Goal: Task Accomplishment & Management: Use online tool/utility

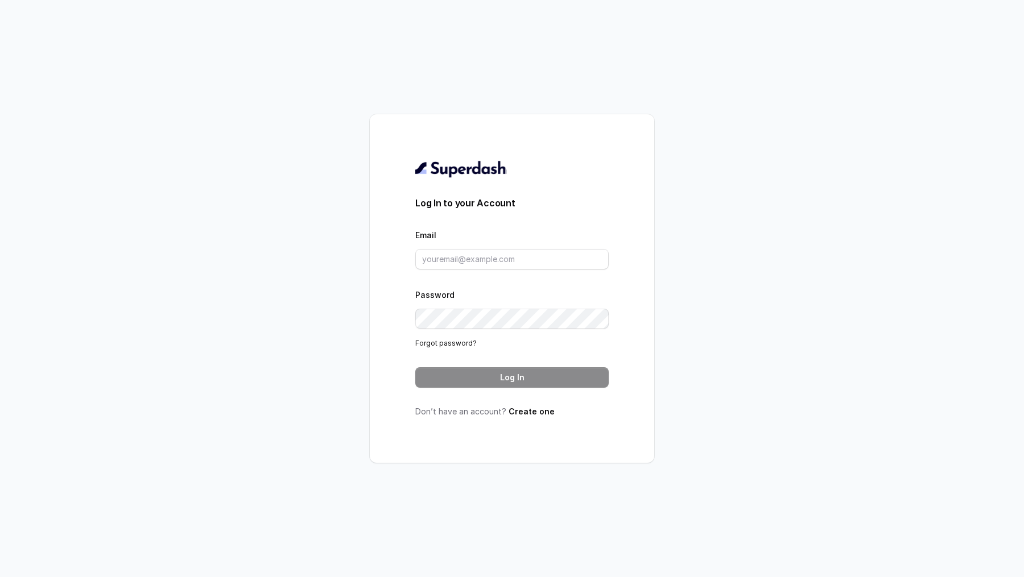
click at [457, 269] on form "Log In to your Account Email Password Forgot password? Log In" at bounding box center [511, 292] width 193 height 192
click at [461, 262] on input "Email" at bounding box center [511, 259] width 193 height 20
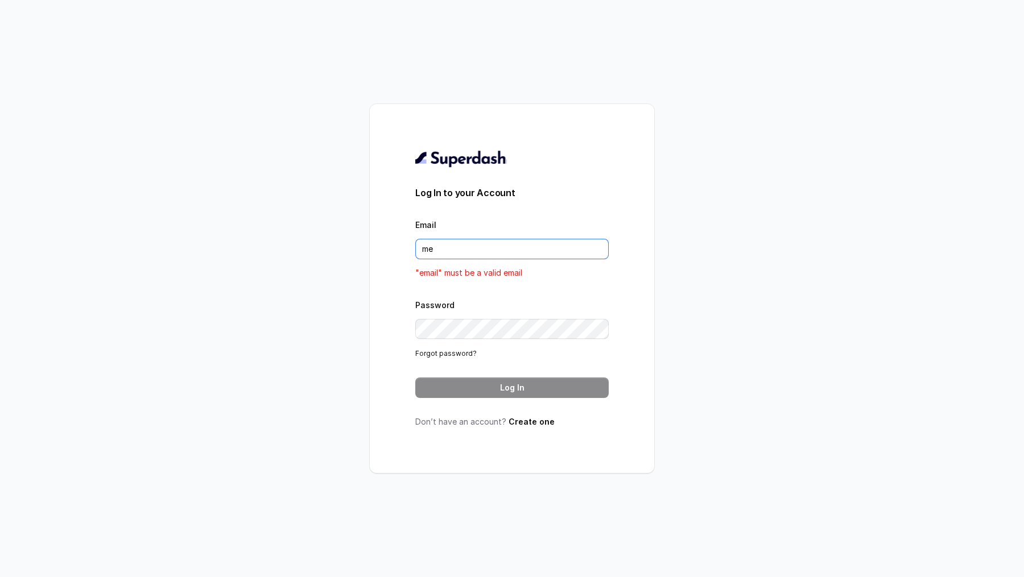
type input "[EMAIL_ADDRESS][DOMAIN_NAME]"
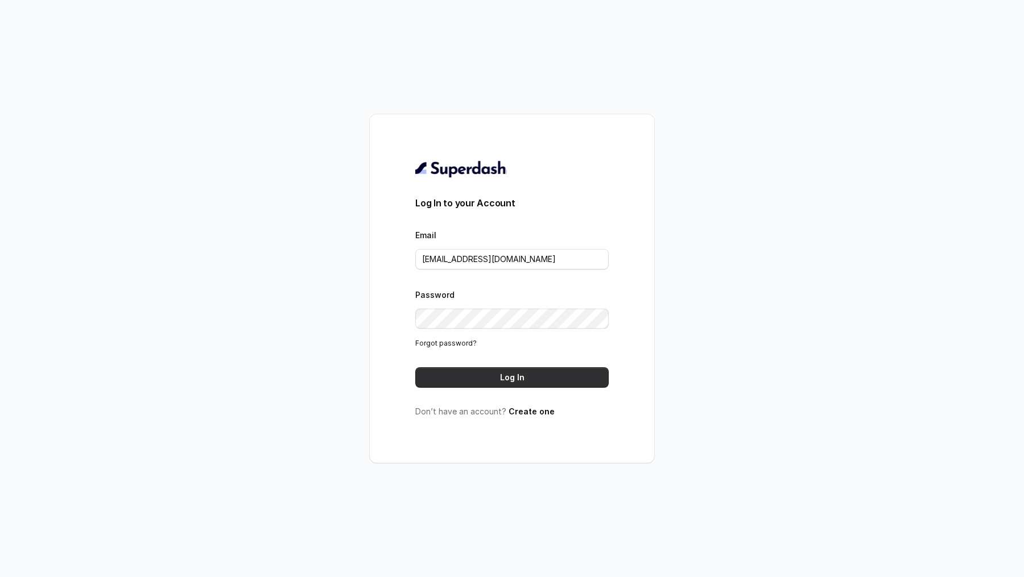
click at [509, 374] on button "Log In" at bounding box center [511, 377] width 193 height 20
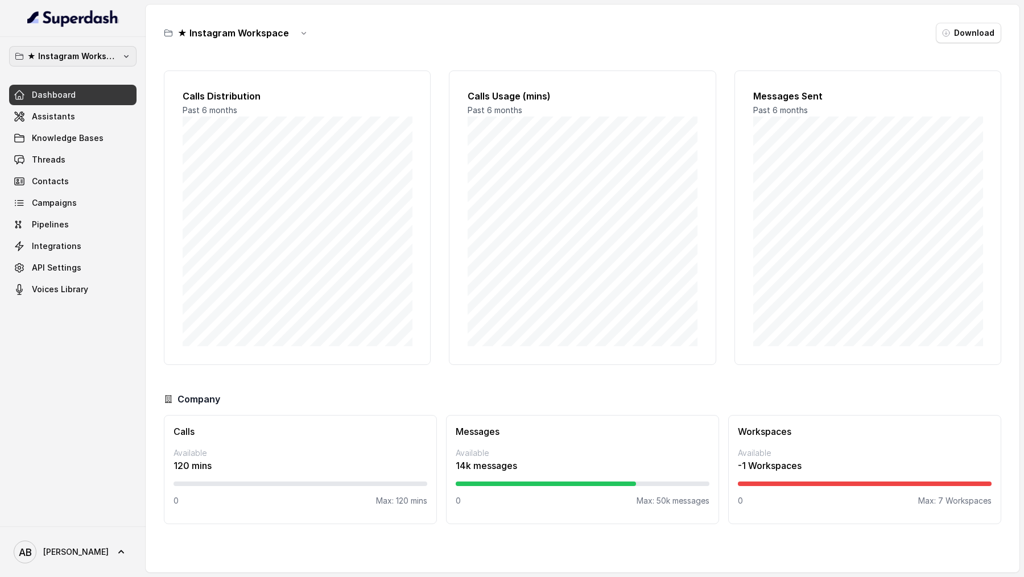
click at [78, 61] on p "★ Instagram Workspace" at bounding box center [72, 56] width 91 height 14
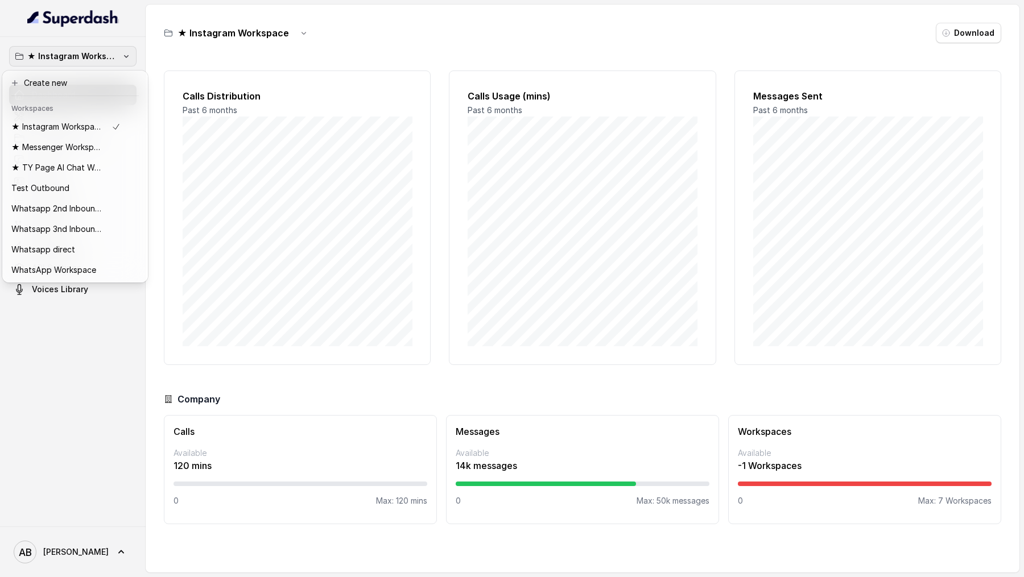
click at [268, 146] on div "★ Instagram Workspace Dashboard Assistants Knowledge Bases Threads Contacts Cam…" at bounding box center [512, 288] width 1024 height 577
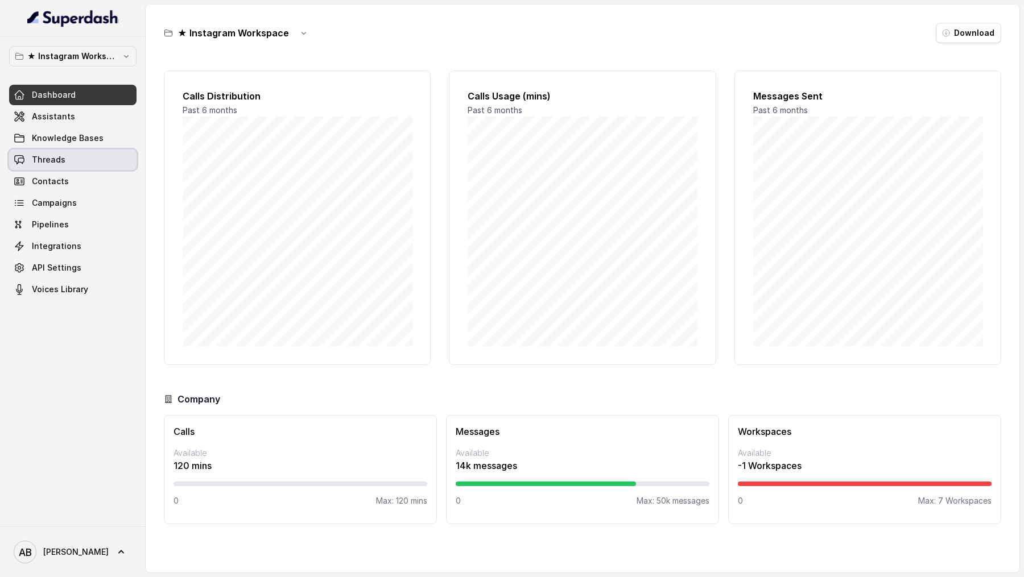
click at [72, 159] on link "Threads" at bounding box center [72, 160] width 127 height 20
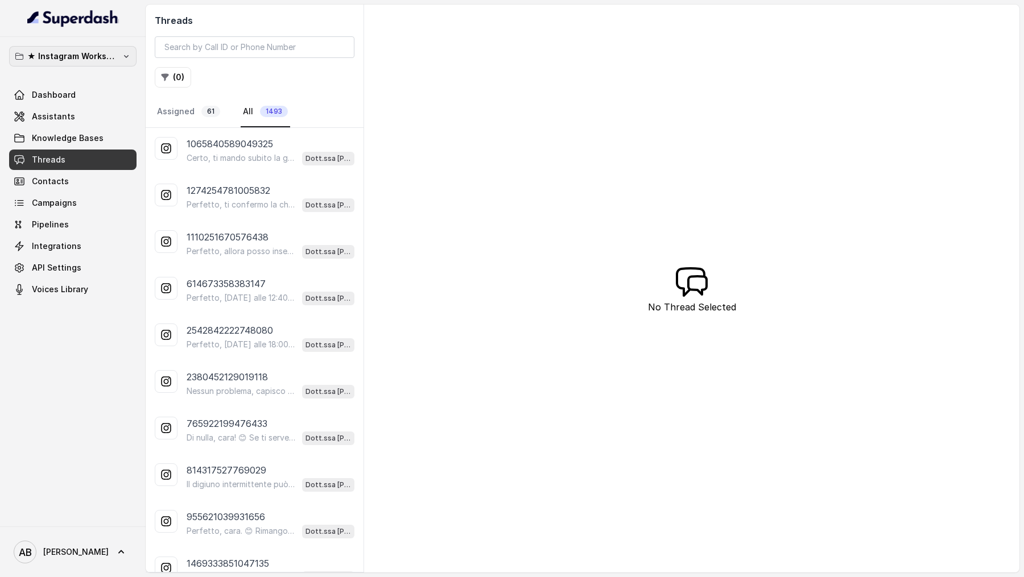
click at [90, 53] on p "★ Instagram Workspace" at bounding box center [72, 56] width 91 height 14
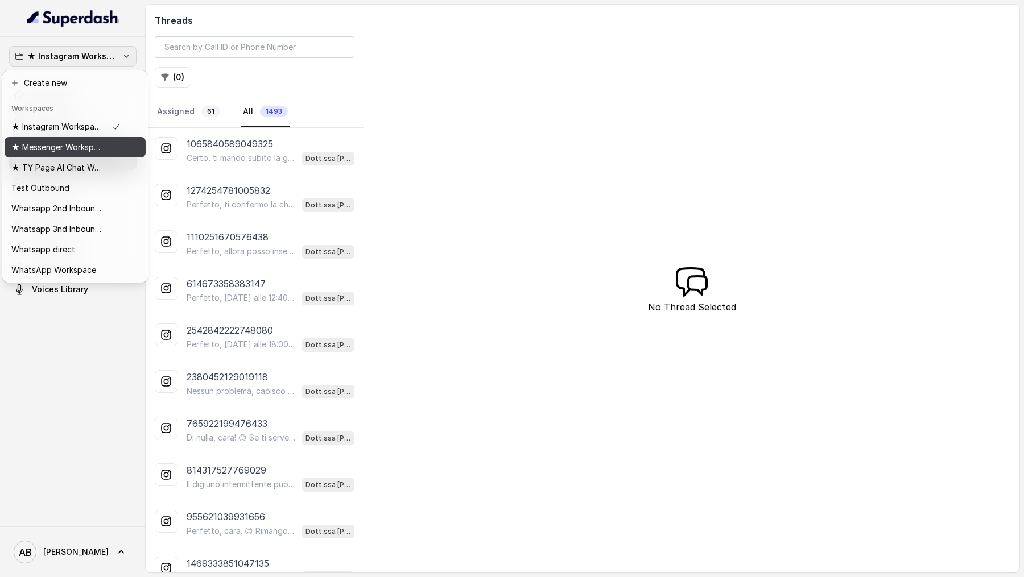
click at [87, 148] on p "★ Messenger Workspace" at bounding box center [56, 147] width 91 height 14
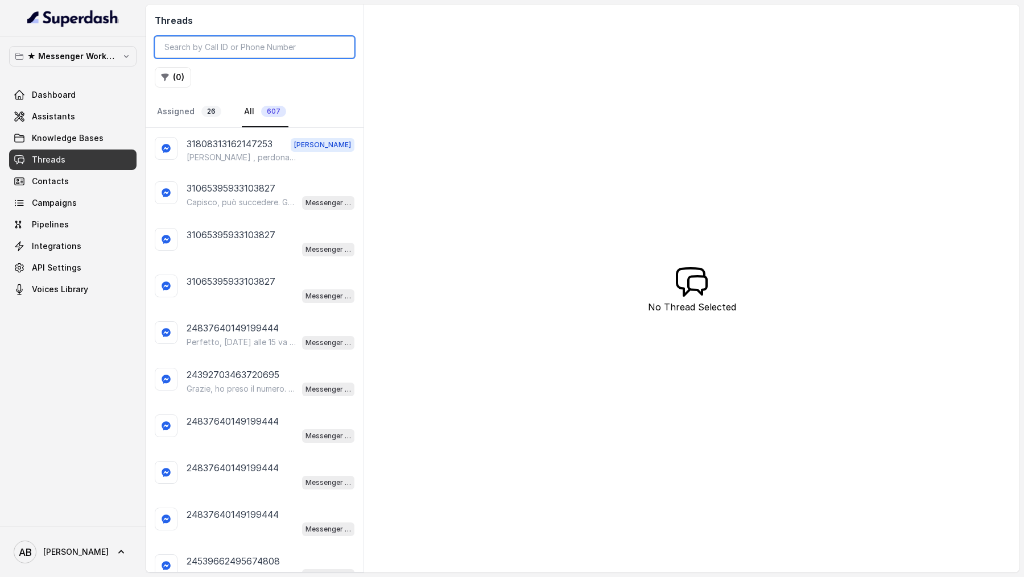
click at [243, 49] on input "search" at bounding box center [255, 47] width 200 height 22
paste input "31808313162147253"
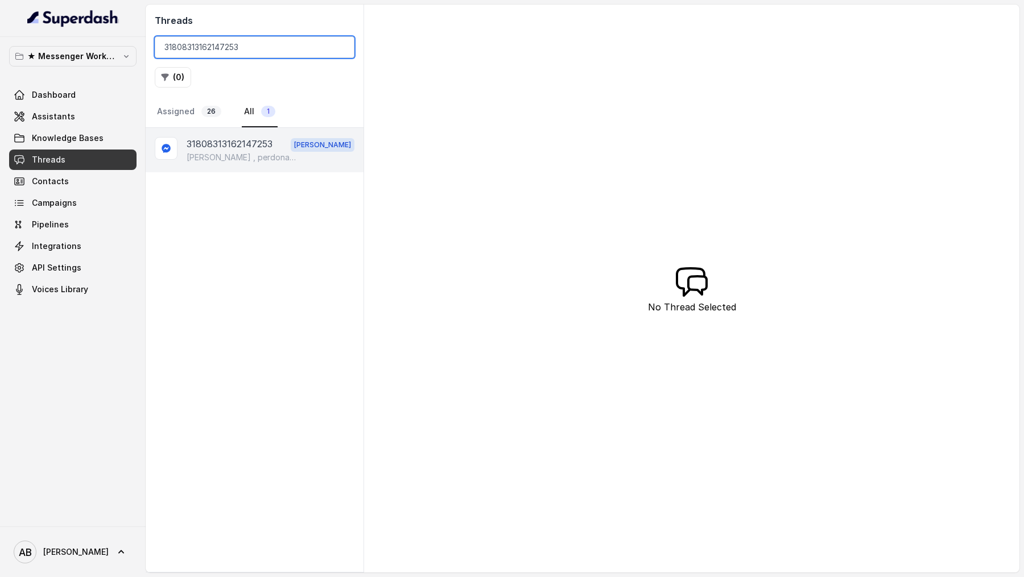
type input "31808313162147253"
click at [265, 162] on div "31808313162147253 [PERSON_NAME] , perdonami la mia assistente ha avuto un impre…" at bounding box center [255, 150] width 218 height 44
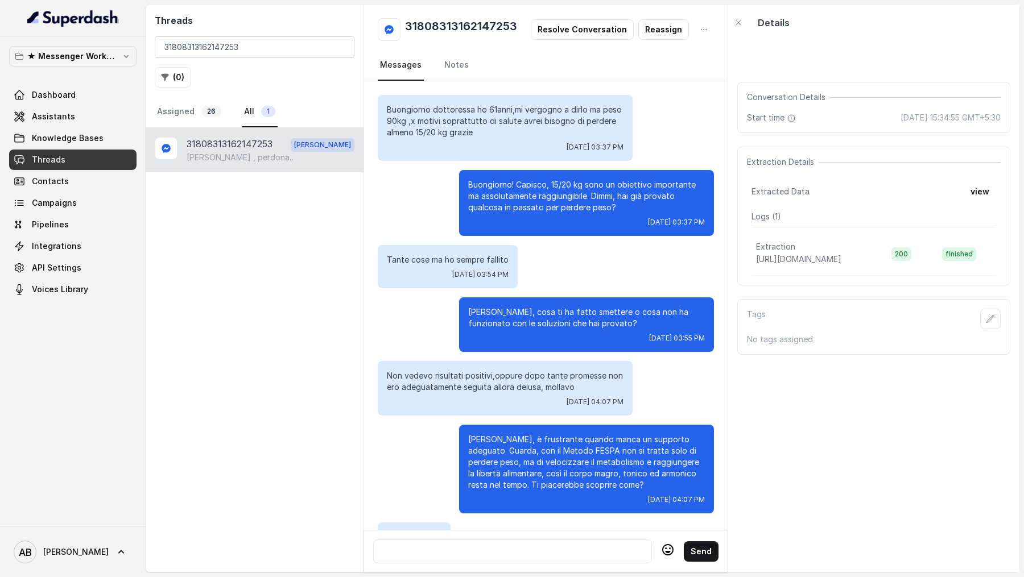
scroll to position [724, 0]
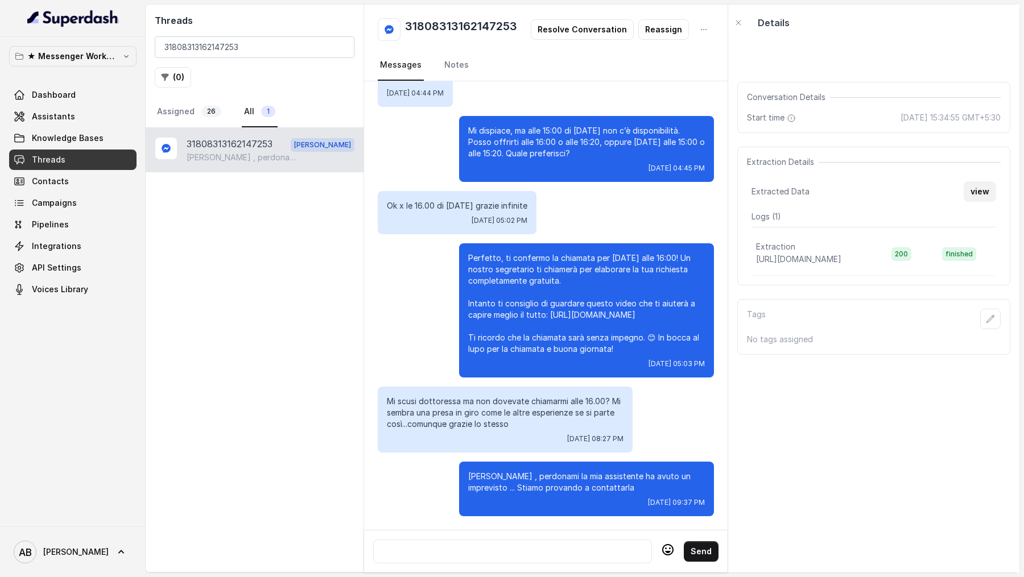
click at [981, 183] on button "view" at bounding box center [979, 191] width 32 height 20
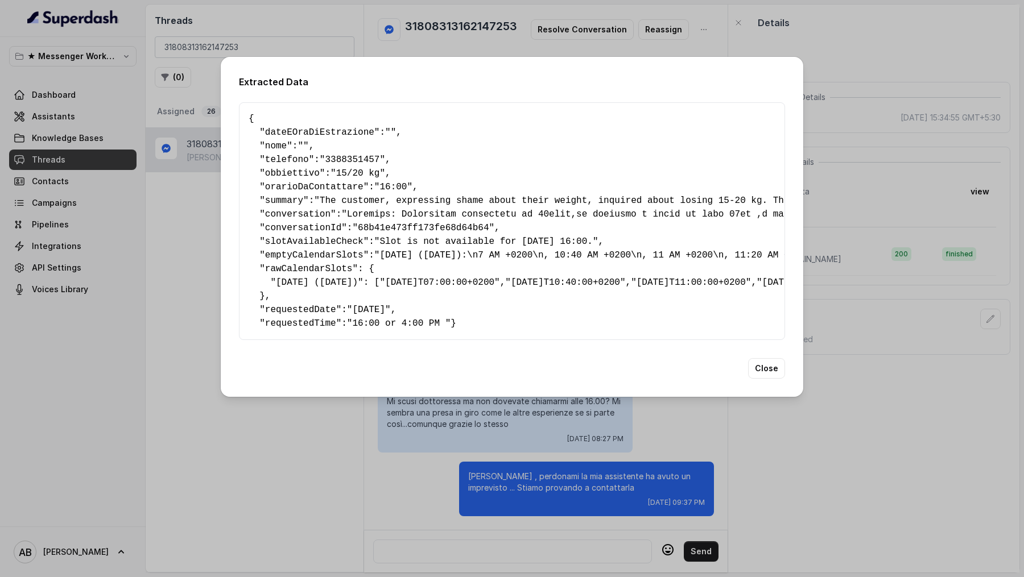
click at [412, 237] on span ""Slot is not available for [DATE] 16:00."" at bounding box center [486, 242] width 224 height 10
click at [862, 176] on div "Extracted Data { " dateEOraDiEstrazione ": "" , " nome ": "" , " telefono ": "[…" at bounding box center [512, 288] width 1024 height 577
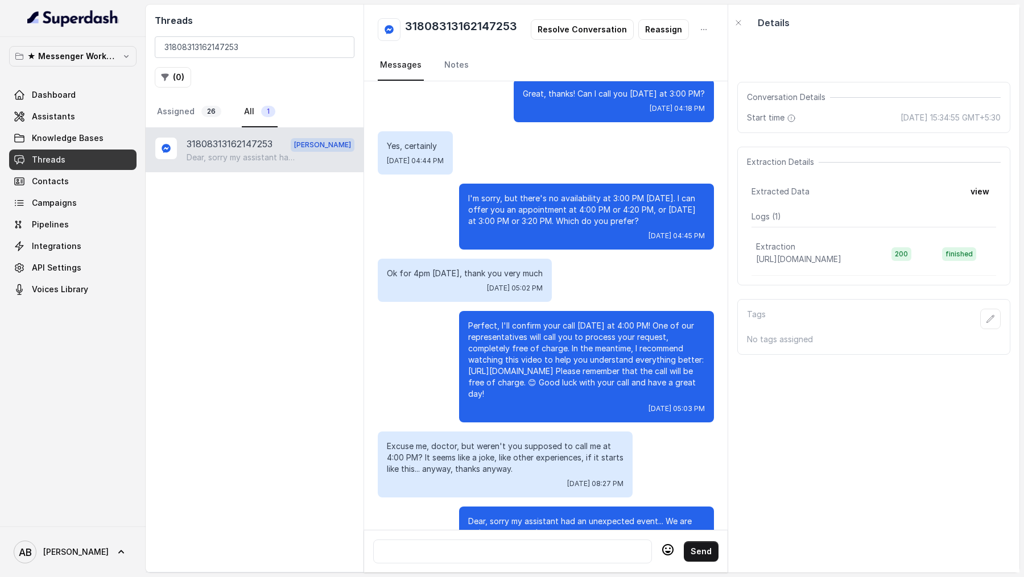
scroll to position [643, 0]
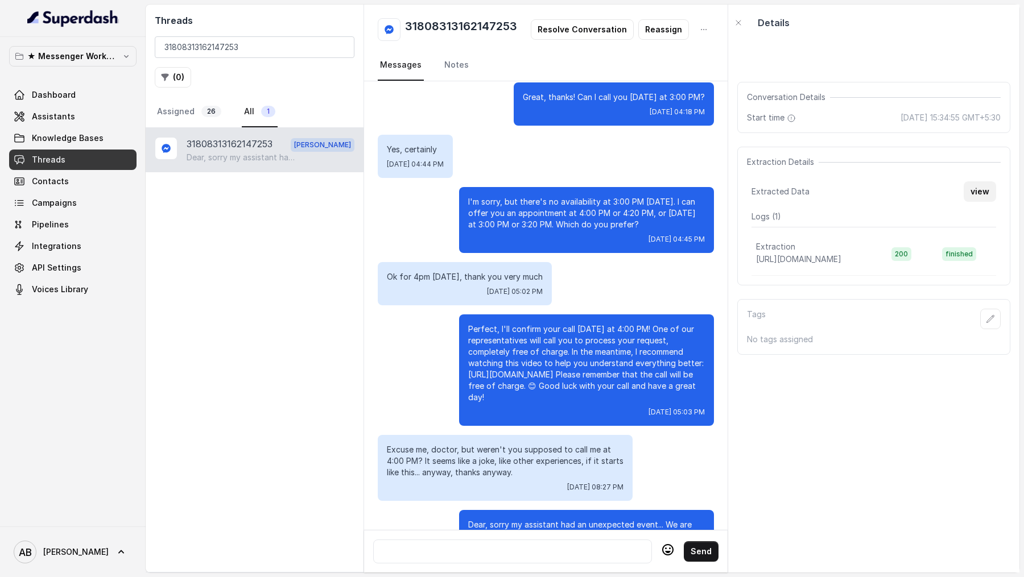
click at [972, 198] on button "view" at bounding box center [979, 191] width 32 height 20
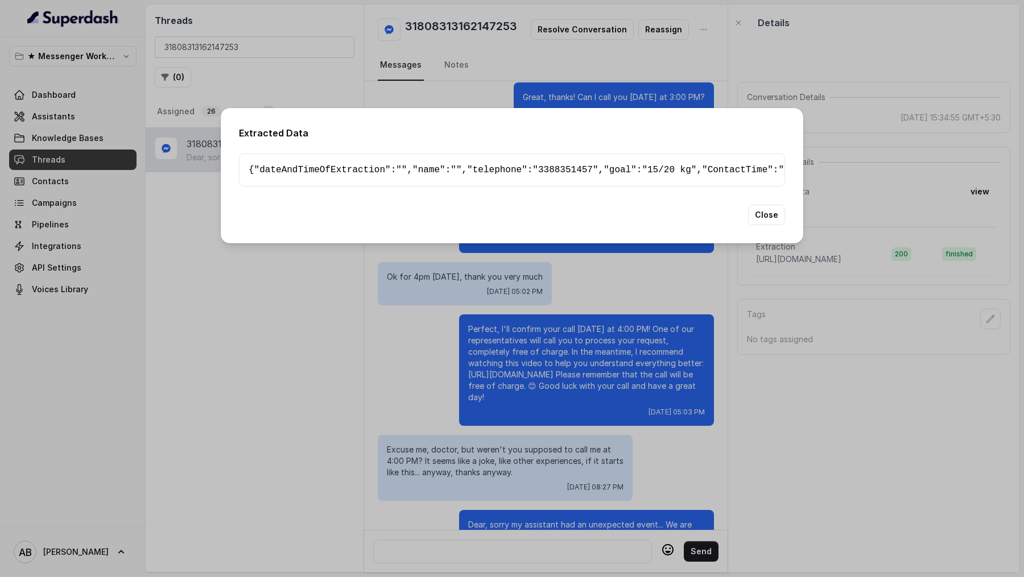
scroll to position [67, 0]
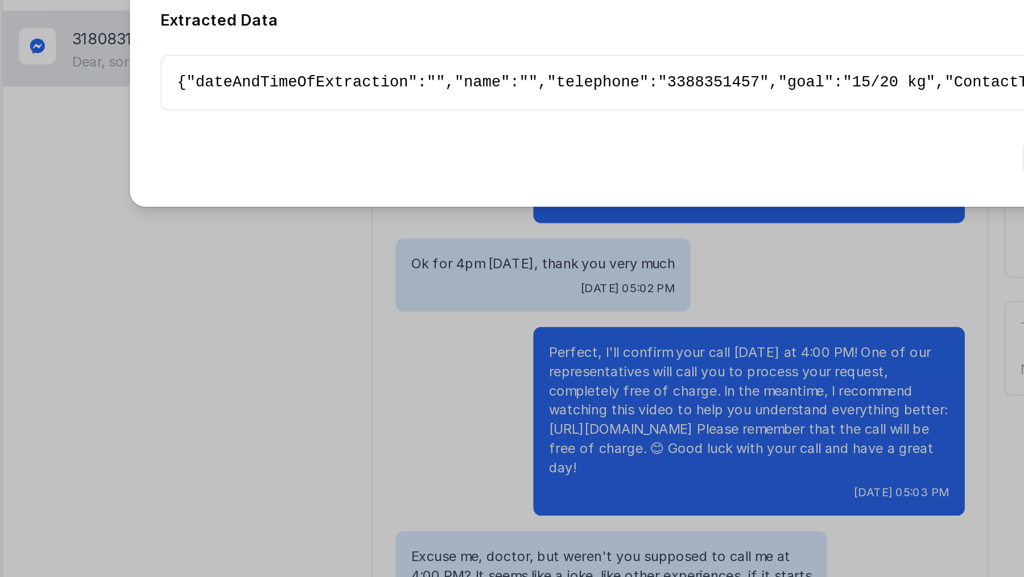
drag, startPoint x: 338, startPoint y: 403, endPoint x: 436, endPoint y: 403, distance: 97.8
click at [437, 177] on pre "{ " dateAndTimeOfExtraction ": "" , " name ": "" , " telephone ": "[PHONE_NUMBE…" at bounding box center [512, 170] width 527 height 14
click at [436, 177] on pre "{ " dateAndTimeOfExtraction ": "" , " name ": "" , " telephone ": "[PHONE_NUMBE…" at bounding box center [512, 170] width 527 height 14
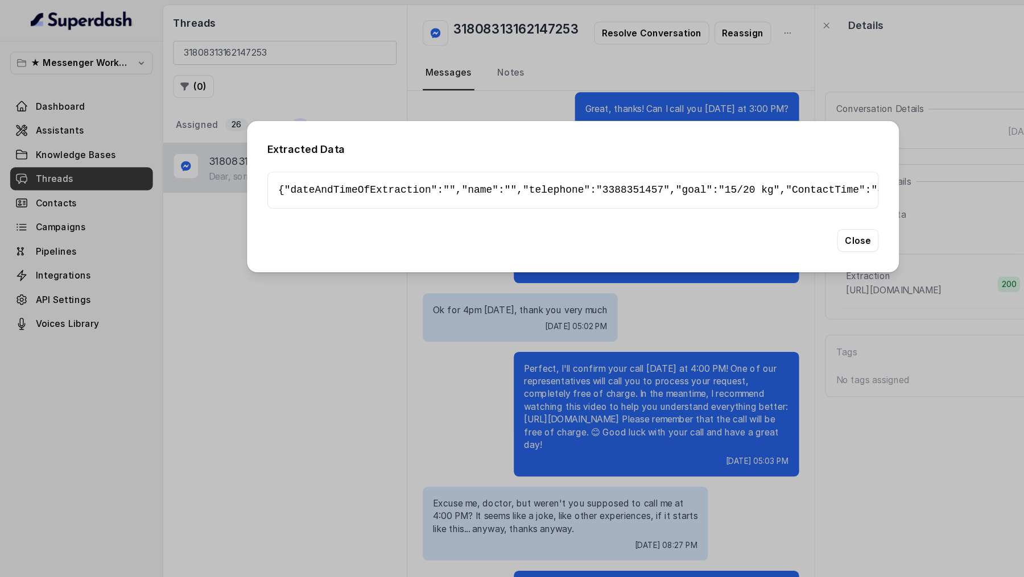
click at [60, 378] on div "Extracted Data { " dateAndTimeOfExtraction ": "" , " name ": "" , " telephone "…" at bounding box center [512, 288] width 1024 height 577
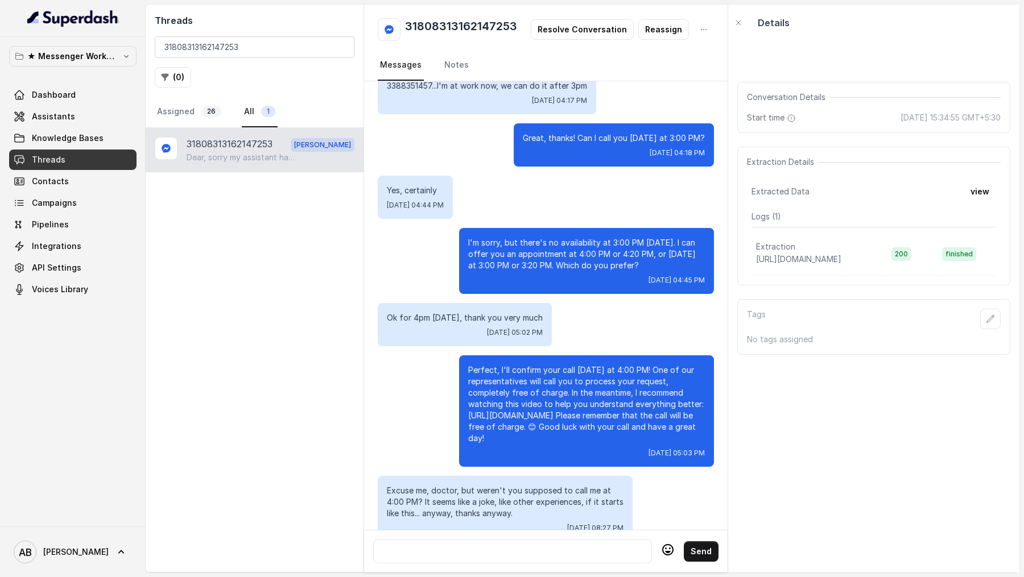
scroll to position [598, 0]
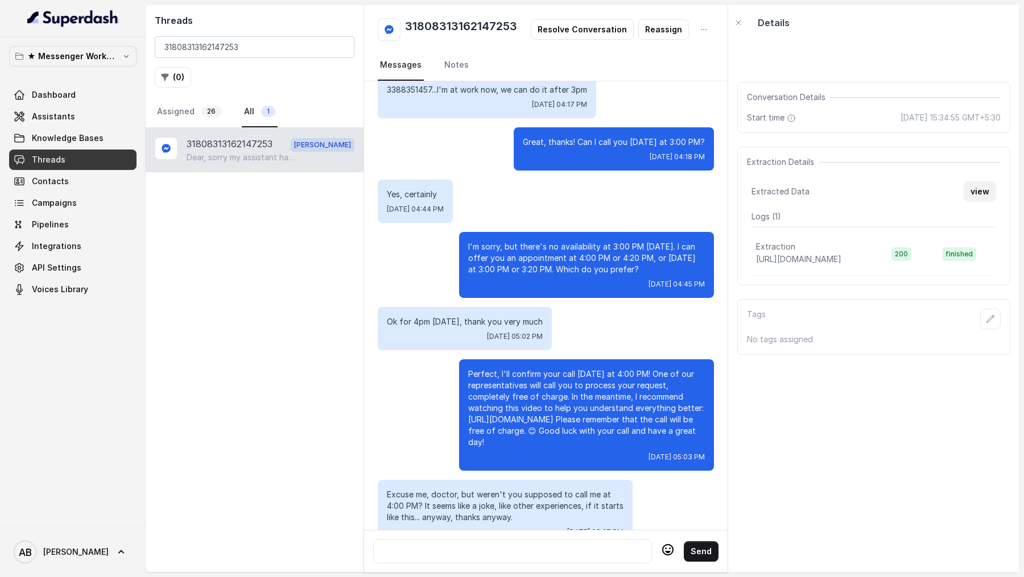
click at [984, 200] on button "view" at bounding box center [979, 191] width 32 height 20
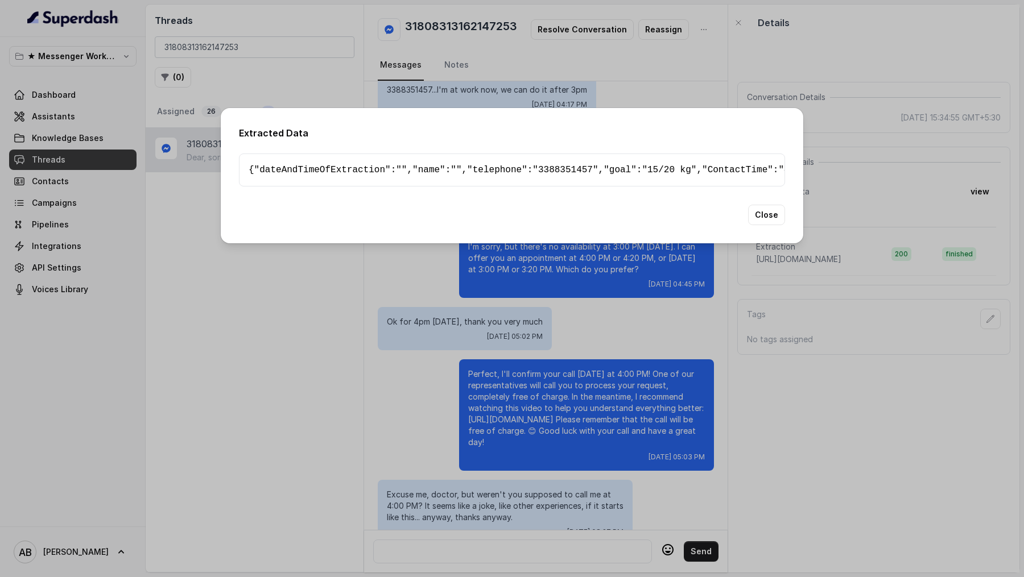
click at [142, 241] on div "Extracted Data { " dateAndTimeOfExtraction ": "" , " name ": "" , " telephone "…" at bounding box center [512, 288] width 1024 height 577
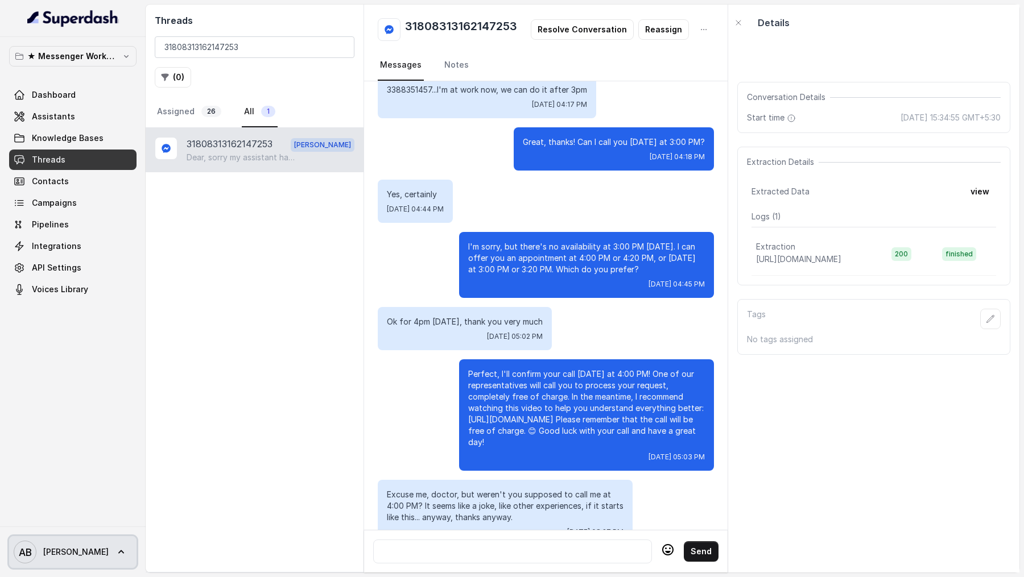
click at [69, 564] on link "AB [PERSON_NAME]" at bounding box center [72, 552] width 127 height 32
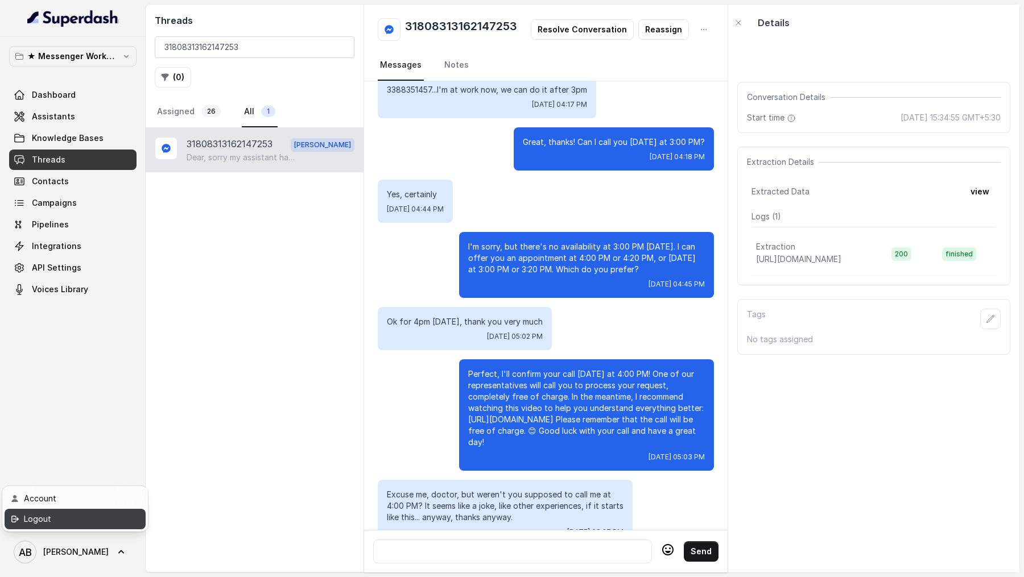
click at [106, 523] on div "Logout" at bounding box center [72, 519] width 97 height 14
